Goal: Contribute content: Add original content to the website for others to see

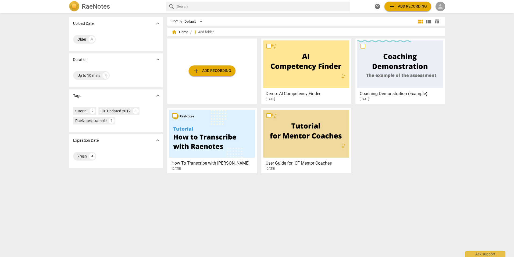
click at [444, 7] on span "person" at bounding box center [440, 6] width 6 height 6
click at [444, 11] on li "Login" at bounding box center [445, 12] width 19 height 13
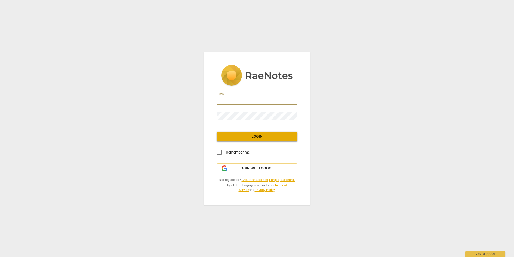
click at [234, 101] on input "email" at bounding box center [257, 101] width 81 height 8
type input "[PERSON_NAME][EMAIL_ADDRESS][PERSON_NAME][PERSON_NAME][DOMAIN_NAME]"
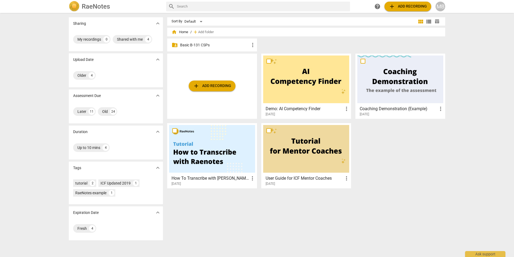
click at [201, 45] on p "Basic B-131 CSPs" at bounding box center [214, 45] width 69 height 6
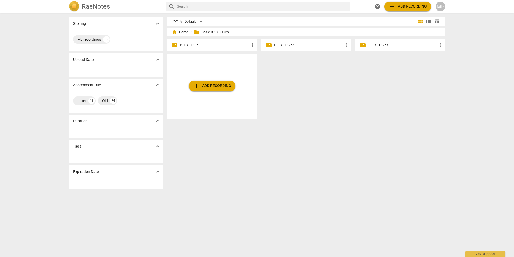
click at [276, 44] on p "B-131 CSP2" at bounding box center [308, 45] width 69 height 6
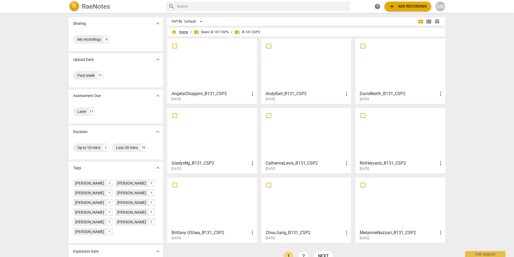
click at [178, 33] on span "home Home" at bounding box center [180, 31] width 17 height 5
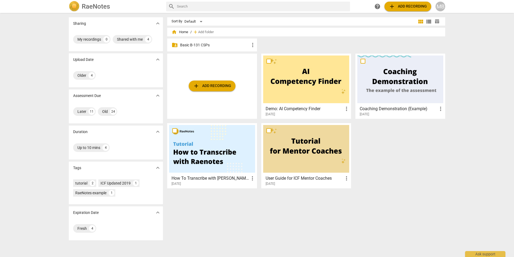
click at [201, 45] on p "Basic B-131 CSPs" at bounding box center [214, 45] width 69 height 6
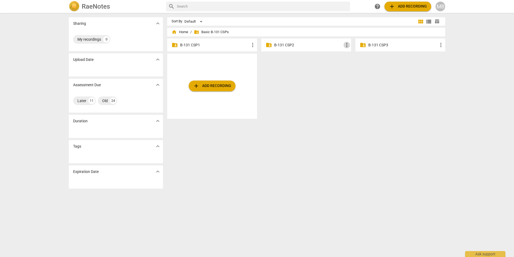
click at [348, 44] on span "more_vert" at bounding box center [347, 45] width 6 height 6
click at [204, 61] on div at bounding box center [257, 128] width 514 height 257
drag, startPoint x: 204, startPoint y: 61, endPoint x: 328, endPoint y: 63, distance: 124.6
click at [328, 63] on div "add Add recording" at bounding box center [308, 88] width 282 height 69
click at [421, 6] on span "add Add recording" at bounding box center [408, 6] width 38 height 6
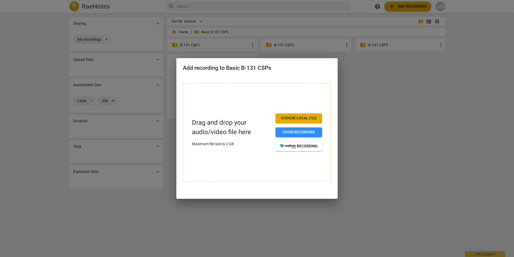
click at [417, 100] on div at bounding box center [257, 128] width 514 height 257
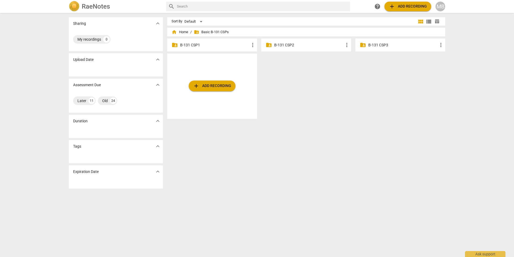
click at [190, 45] on p "B-131 CSP1" at bounding box center [214, 45] width 69 height 6
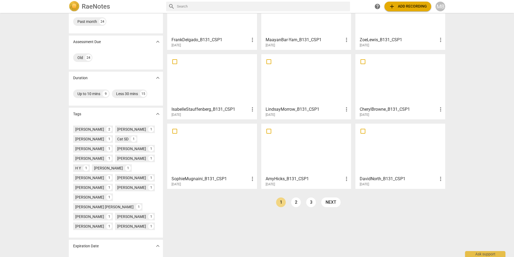
scroll to position [63, 0]
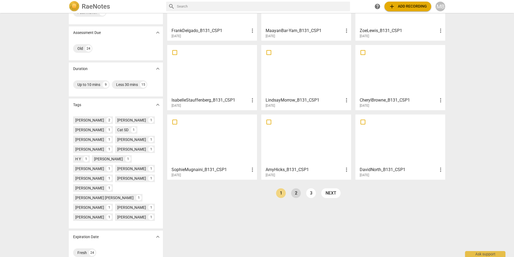
click at [296, 192] on link "2" at bounding box center [296, 193] width 10 height 10
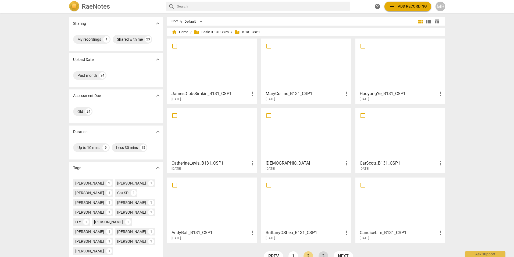
click at [325, 255] on link "3" at bounding box center [324, 256] width 10 height 10
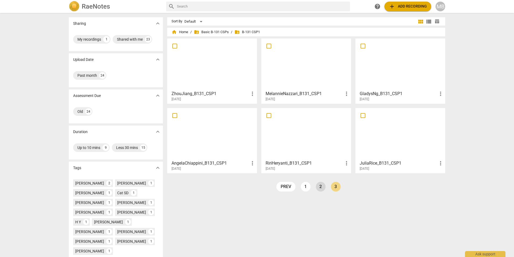
click at [320, 184] on link "2" at bounding box center [321, 187] width 10 height 10
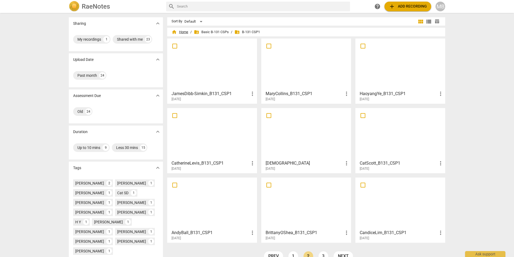
click at [183, 31] on span "home Home" at bounding box center [180, 31] width 17 height 5
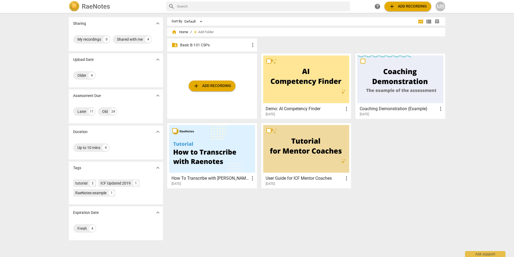
click at [201, 46] on p "Basic B-131 CSPs" at bounding box center [214, 45] width 69 height 6
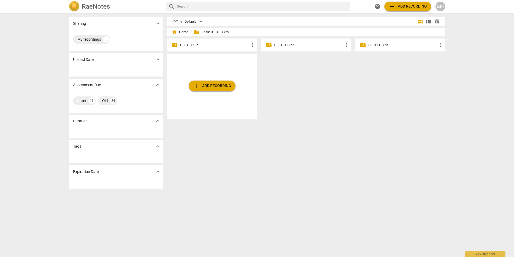
click at [201, 46] on p "B-131 CSP1" at bounding box center [214, 45] width 69 height 6
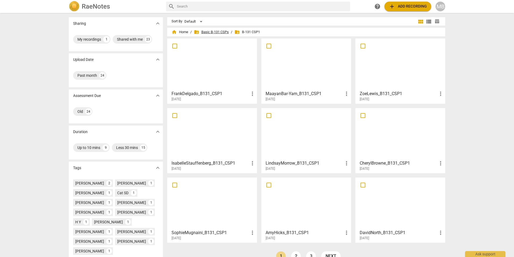
click at [221, 32] on span "folder_shared Basic B-131 CSPs" at bounding box center [211, 31] width 35 height 5
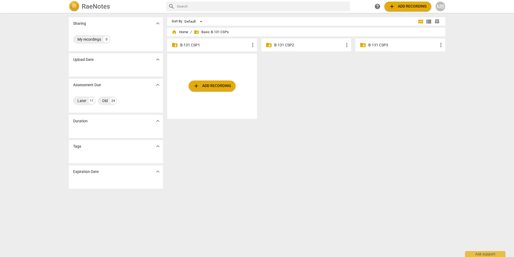
click at [296, 44] on p "B-131 CSP2" at bounding box center [308, 45] width 69 height 6
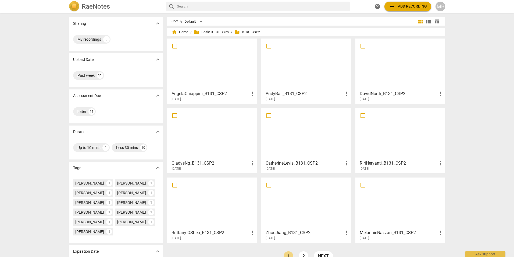
scroll to position [24, 0]
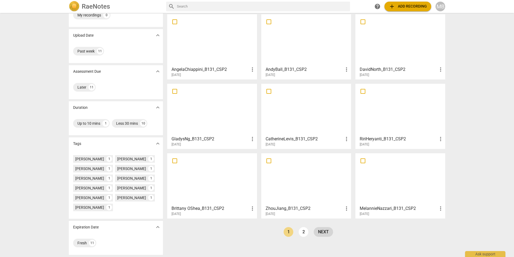
click at [325, 232] on link "next" at bounding box center [323, 232] width 19 height 10
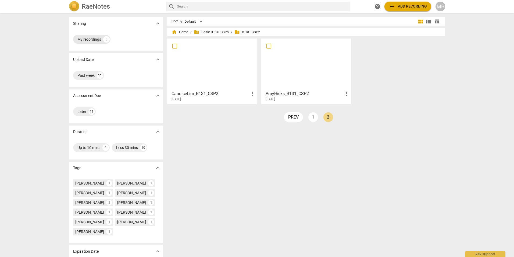
click at [84, 40] on div "My recordings" at bounding box center [89, 39] width 24 height 5
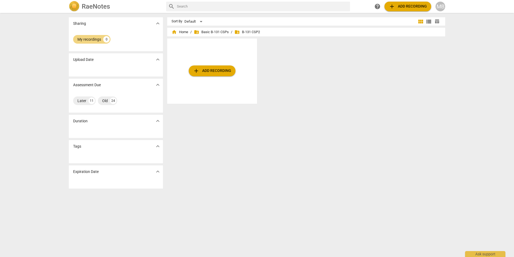
click at [252, 34] on span "folder_shared B-131 CSP2" at bounding box center [248, 31] width 26 height 5
click at [221, 69] on span "add Add recording" at bounding box center [212, 71] width 38 height 6
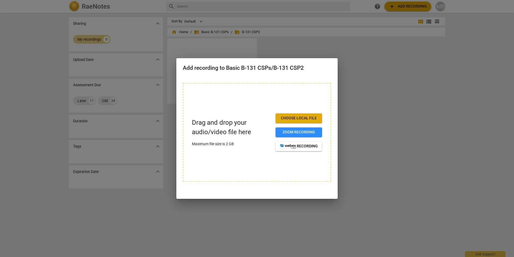
click at [388, 162] on div at bounding box center [257, 128] width 514 height 257
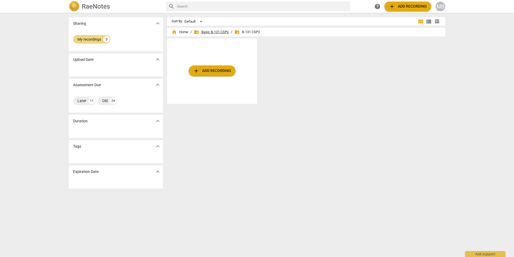
click at [221, 32] on span "folder_shared Basic B-131 CSPs" at bounding box center [211, 31] width 35 height 5
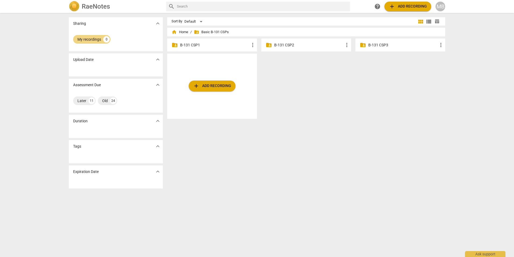
click at [288, 44] on p "B-131 CSP2" at bounding box center [308, 45] width 69 height 6
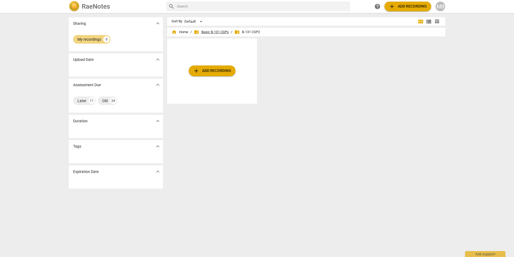
click at [215, 32] on span "folder_shared Basic B-131 CSPs" at bounding box center [211, 31] width 35 height 5
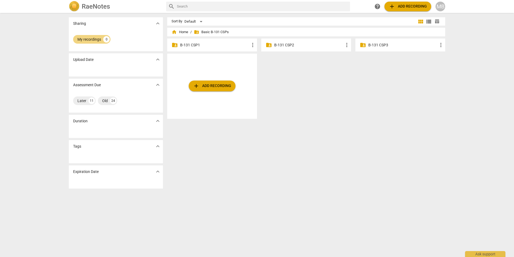
click at [190, 43] on p "B-131 CSP1" at bounding box center [214, 45] width 69 height 6
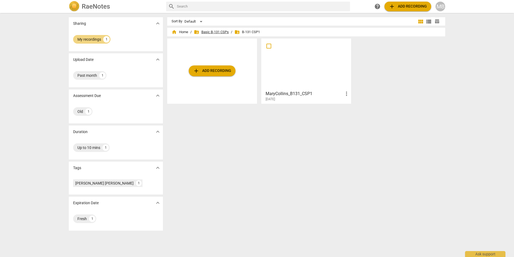
click at [215, 31] on span "folder_shared Basic B-131 CSPs" at bounding box center [211, 31] width 35 height 5
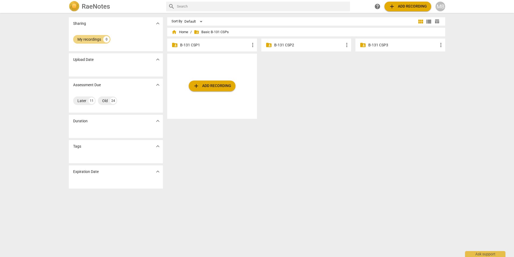
click at [282, 45] on p "B-131 CSP2" at bounding box center [308, 45] width 69 height 6
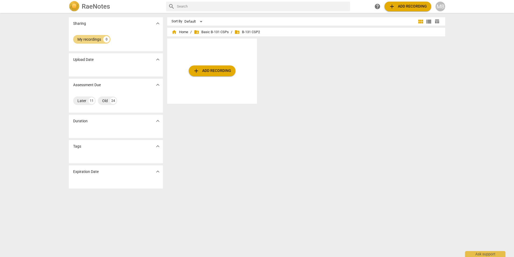
click at [211, 71] on span "add Add recording" at bounding box center [212, 71] width 38 height 6
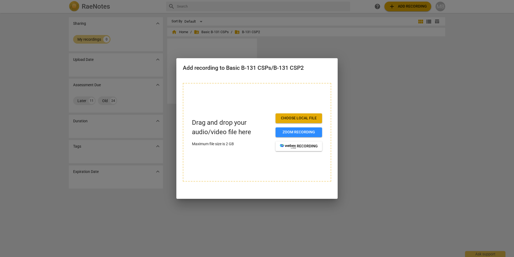
click at [299, 116] on span "Choose local file" at bounding box center [299, 117] width 38 height 5
click at [366, 146] on div at bounding box center [257, 128] width 514 height 257
